Goal: Information Seeking & Learning: Learn about a topic

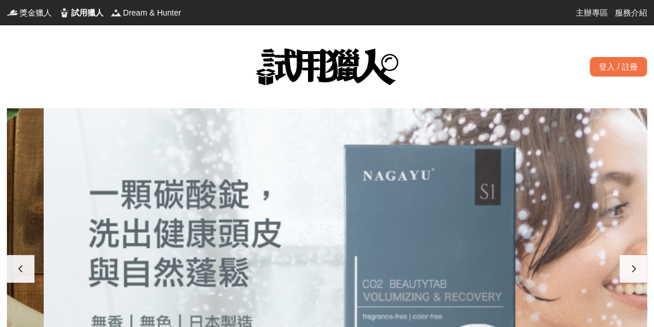
scroll to position [0, 1281]
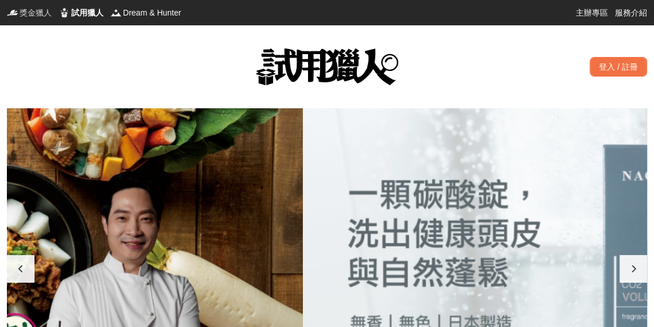
click at [25, 14] on span "獎金獵人" at bounding box center [36, 13] width 32 height 12
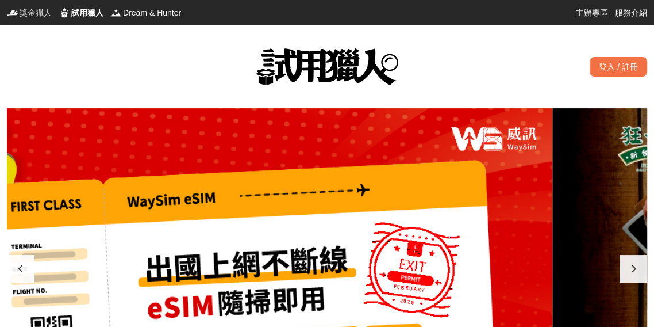
scroll to position [0, 1]
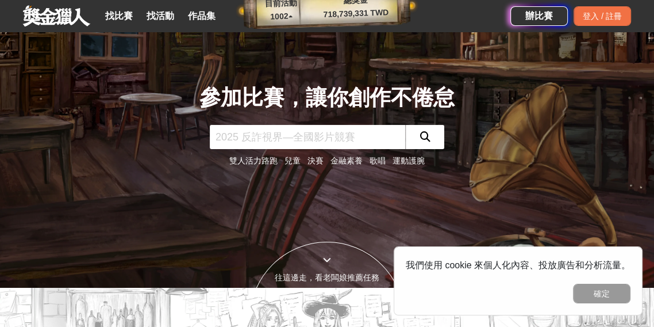
scroll to position [38, 0]
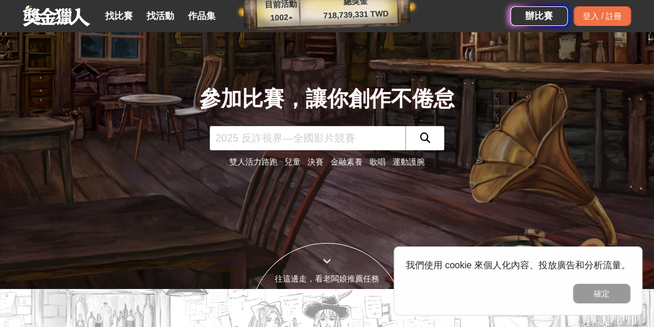
click at [128, 21] on link "找比賽" at bounding box center [119, 16] width 37 height 16
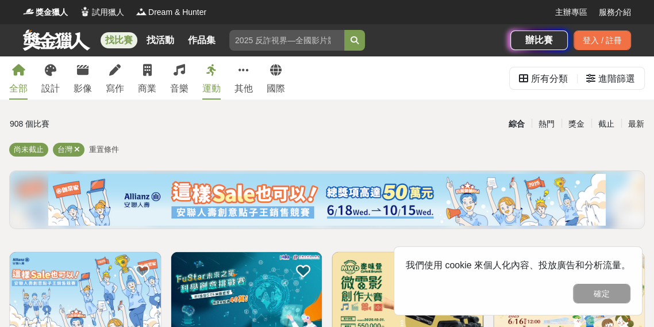
click at [123, 85] on div "寫作" at bounding box center [115, 89] width 18 height 14
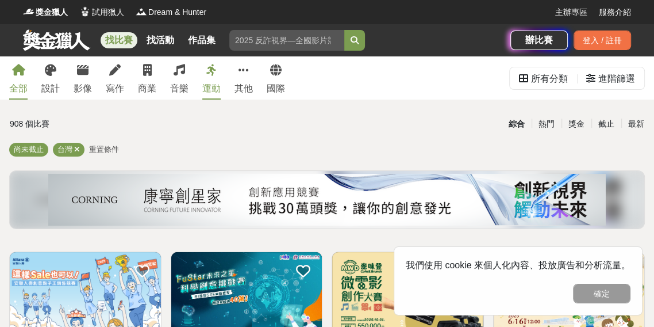
click at [244, 84] on div "其他" at bounding box center [244, 89] width 18 height 14
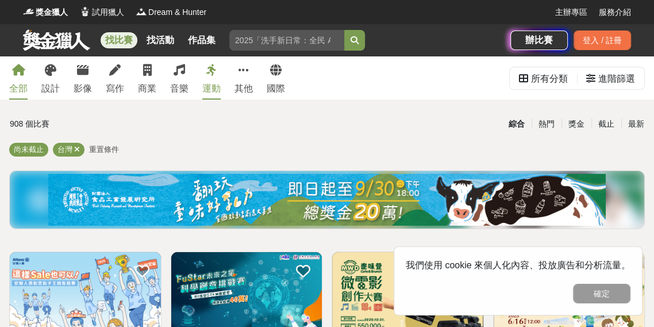
click at [202, 85] on div "運動" at bounding box center [211, 89] width 18 height 14
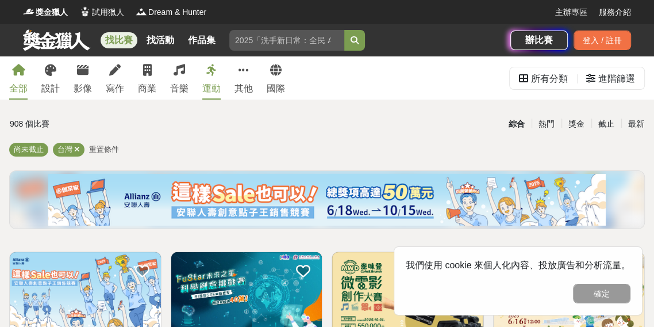
click at [273, 91] on div "國際" at bounding box center [276, 89] width 18 height 14
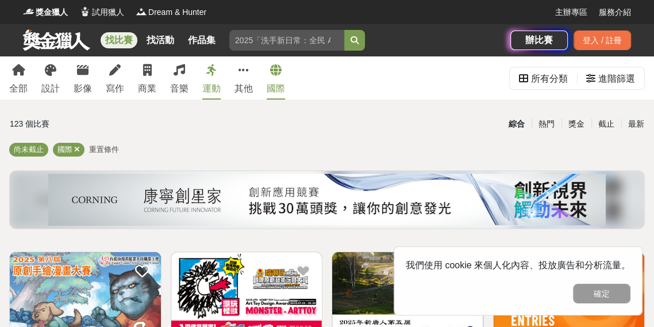
click at [80, 87] on div "影像" at bounding box center [83, 89] width 18 height 14
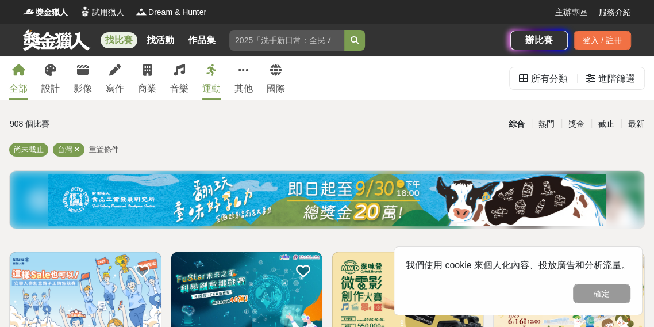
click at [52, 89] on div "設計" at bounding box center [50, 89] width 18 height 14
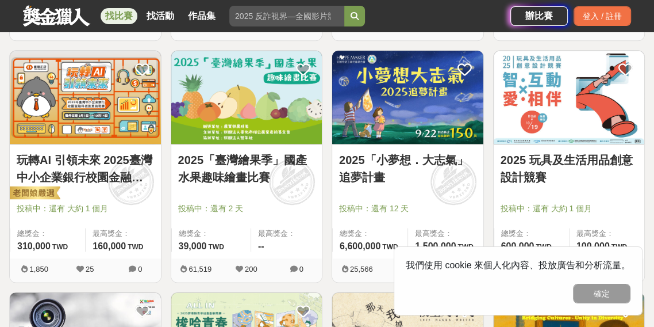
scroll to position [925, 0]
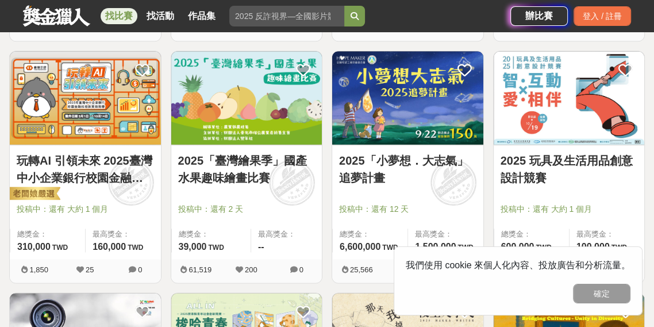
click at [269, 185] on link "2025「臺灣繪果季」國產水果趣味繪畫比賽" at bounding box center [246, 169] width 137 height 35
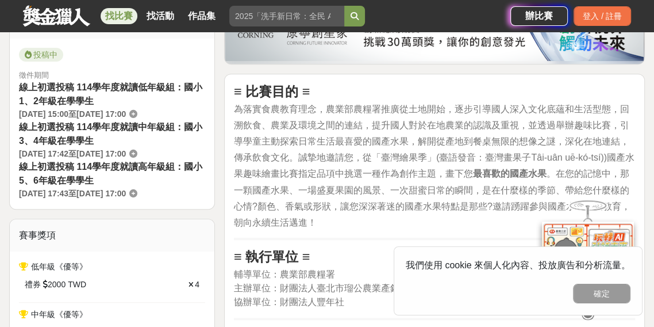
scroll to position [345, 0]
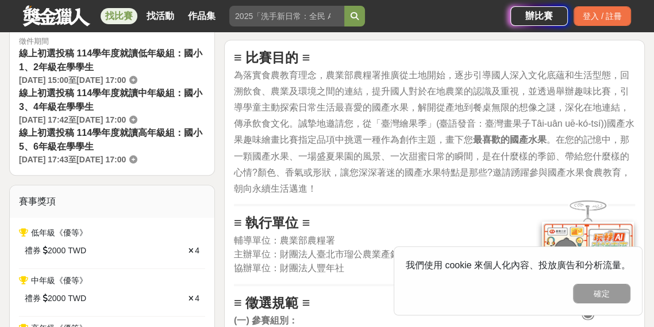
click at [517, 286] on div "確定" at bounding box center [518, 294] width 225 height 20
click at [619, 300] on button "確定" at bounding box center [602, 294] width 58 height 20
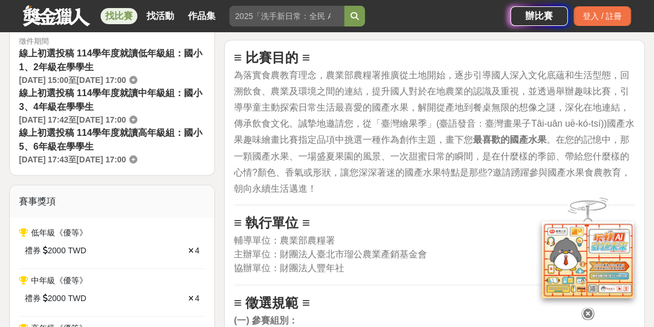
click at [590, 316] on icon at bounding box center [588, 313] width 13 height 13
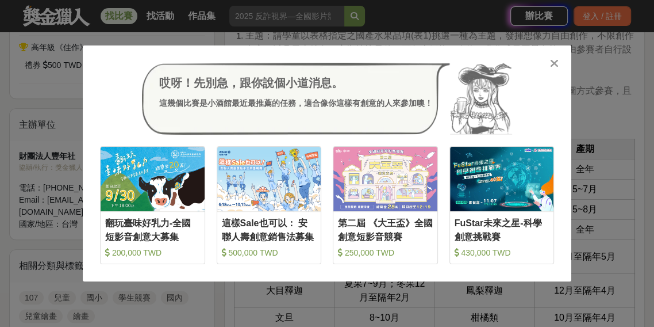
scroll to position [771, 0]
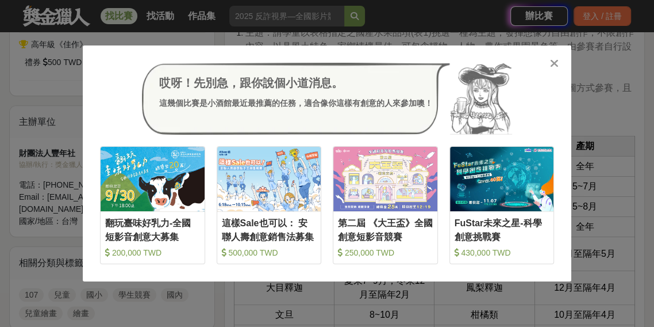
click at [553, 67] on icon at bounding box center [554, 64] width 9 height 12
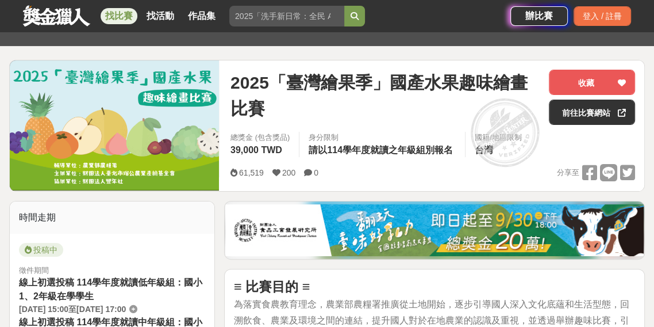
scroll to position [152, 0]
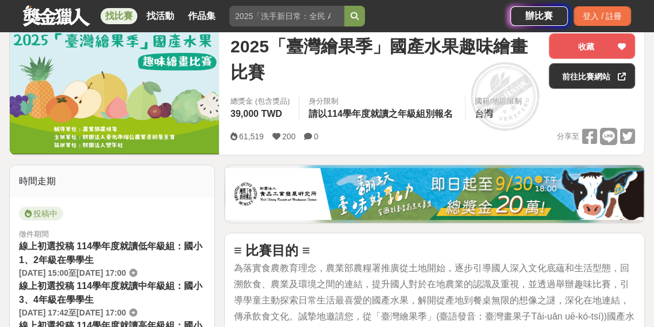
click at [619, 74] on icon at bounding box center [622, 76] width 8 height 8
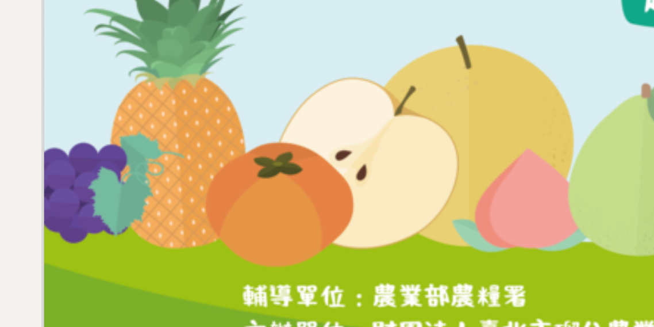
scroll to position [132, 0]
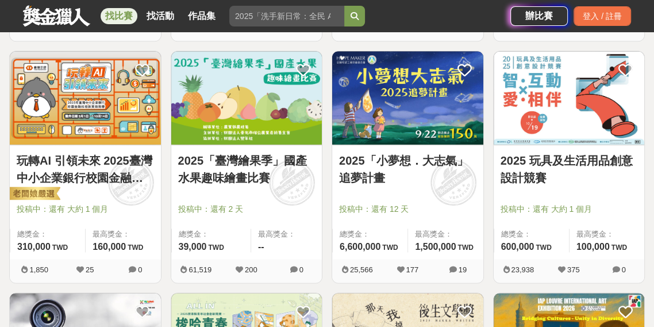
click at [270, 109] on img at bounding box center [246, 97] width 151 height 93
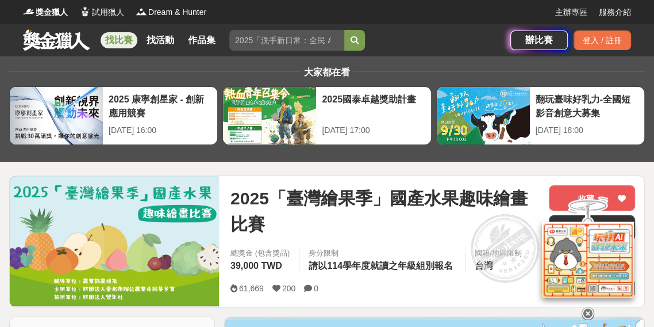
click at [204, 247] on img at bounding box center [114, 240] width 209 height 129
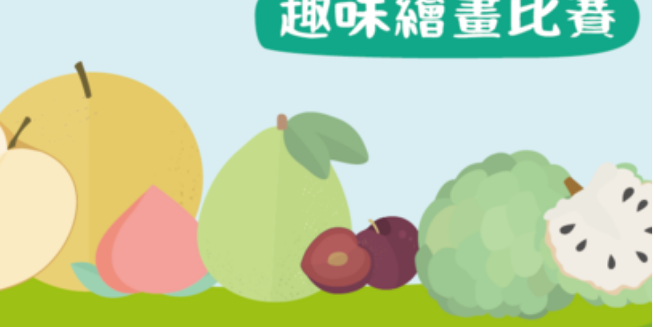
scroll to position [50, 0]
